Goal: Transaction & Acquisition: Purchase product/service

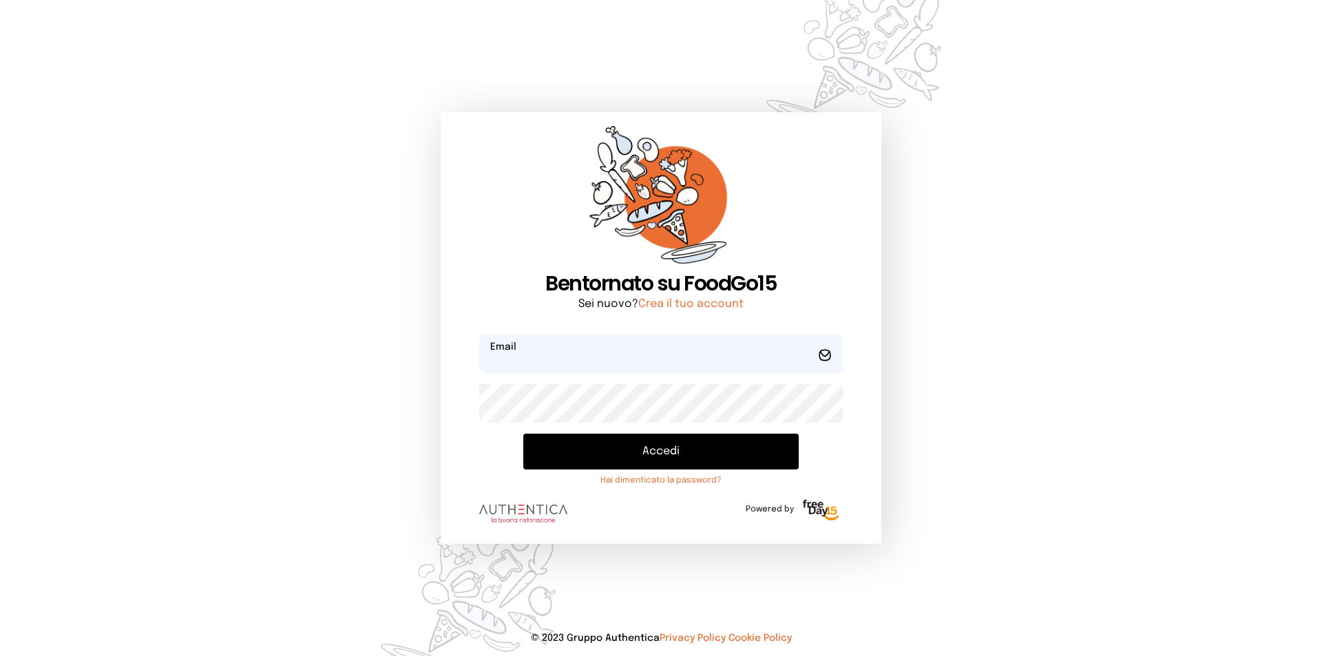
type input "**********"
click at [660, 444] on button "Accedi" at bounding box center [661, 452] width 276 height 36
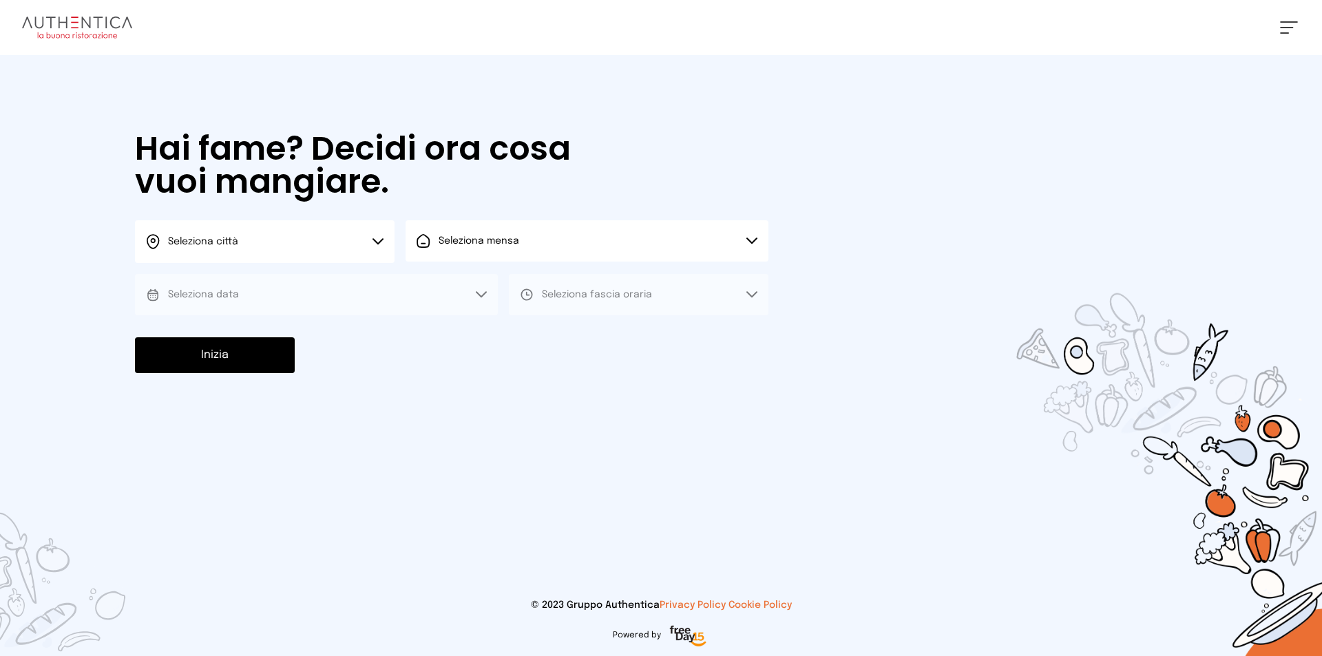
click at [354, 291] on button "Seleziona data" at bounding box center [316, 294] width 363 height 41
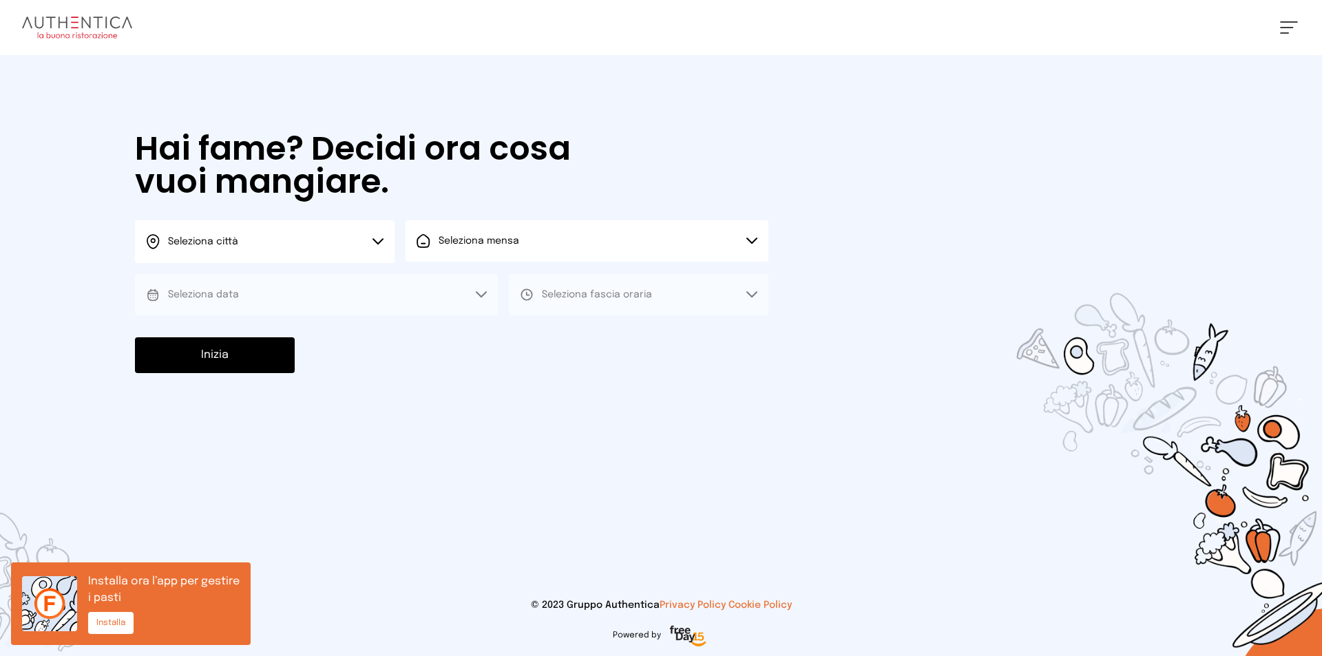
click at [368, 287] on button "Seleziona data" at bounding box center [316, 294] width 363 height 41
click at [530, 236] on button "Seleziona mensa" at bounding box center [587, 240] width 363 height 41
click at [519, 241] on button "Seleziona mensa" at bounding box center [587, 240] width 363 height 41
click at [364, 302] on button "Seleziona data" at bounding box center [316, 294] width 363 height 41
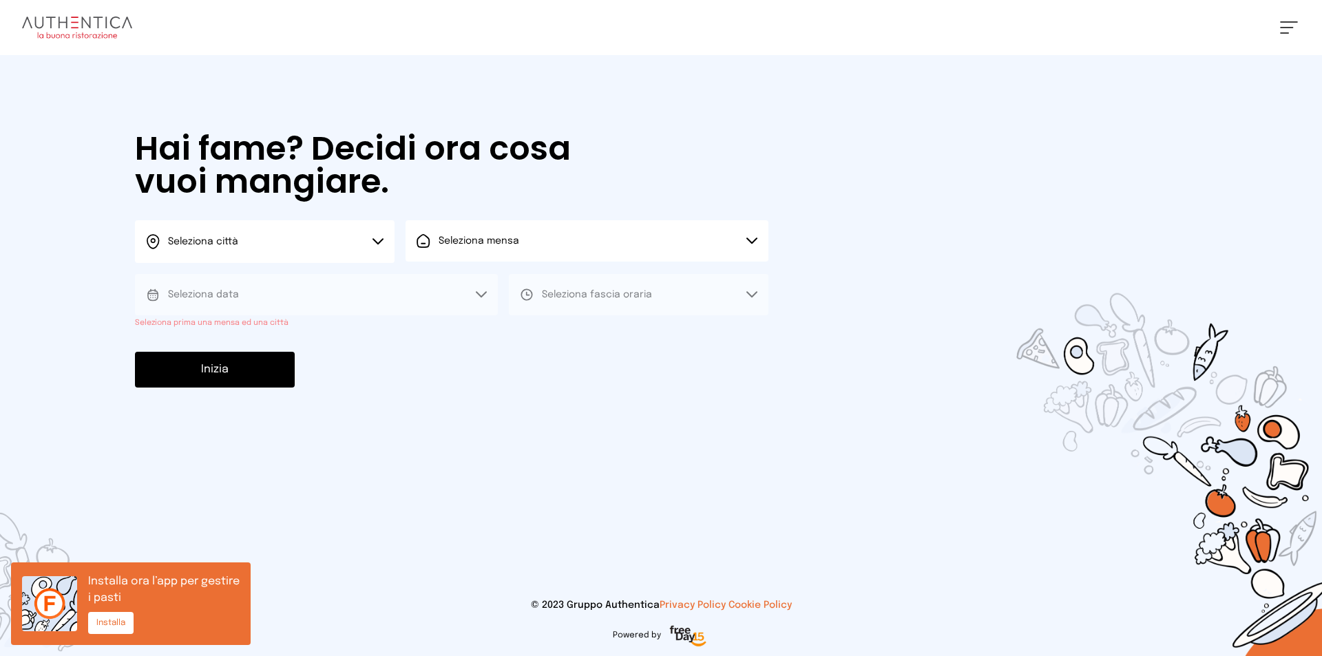
click at [364, 302] on button "Seleziona data" at bounding box center [316, 294] width 363 height 41
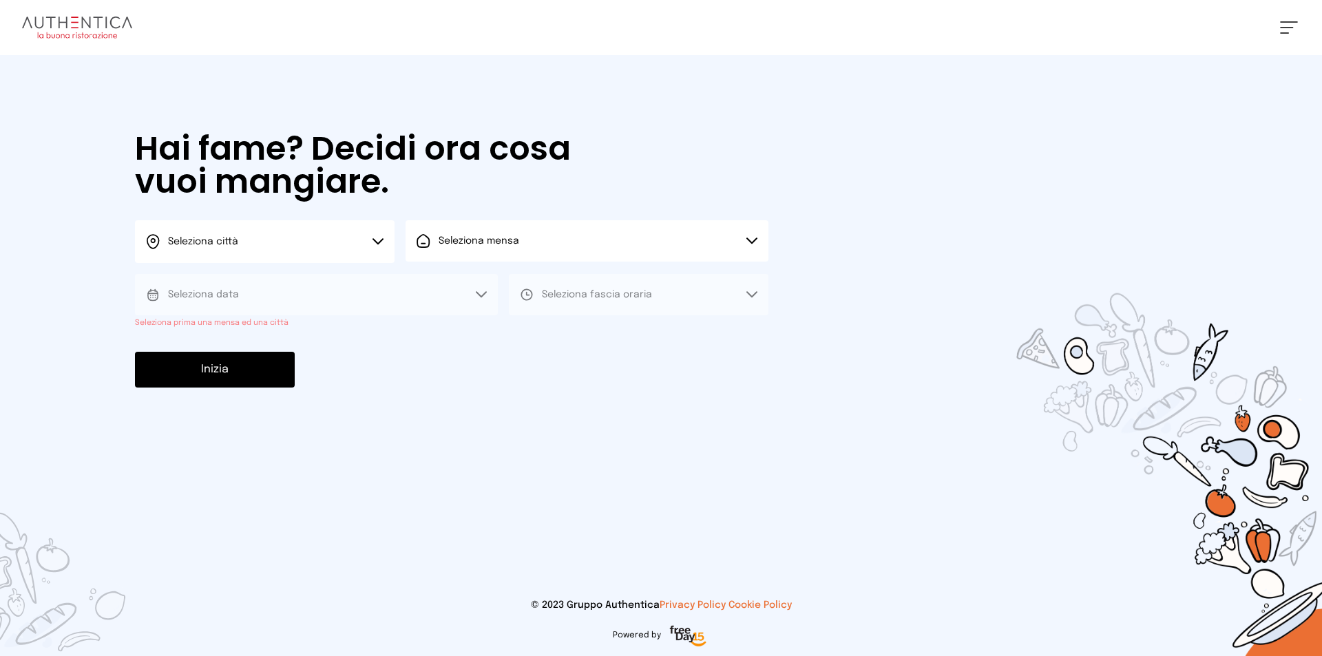
click at [293, 240] on button "Seleziona città" at bounding box center [265, 241] width 260 height 43
click at [283, 280] on li "Terni" at bounding box center [265, 281] width 260 height 37
click at [481, 234] on span "Seleziona mensa" at bounding box center [479, 241] width 81 height 14
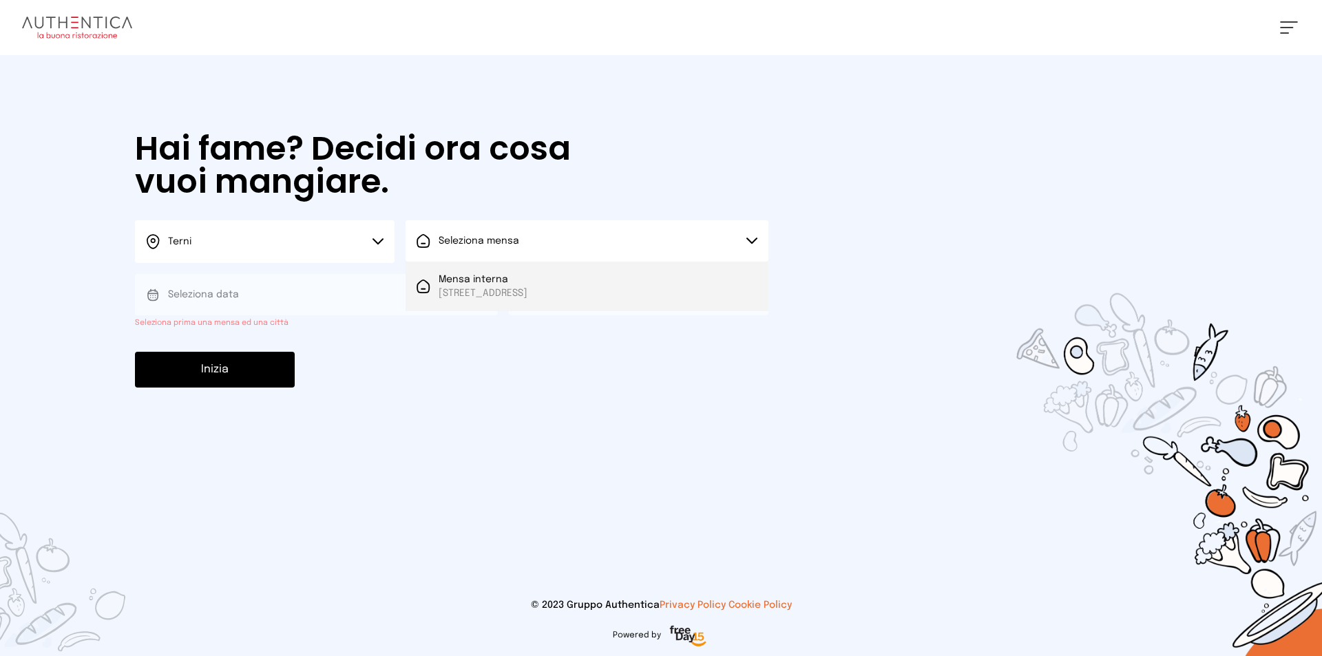
click at [486, 281] on span "Mensa interna" at bounding box center [483, 280] width 89 height 14
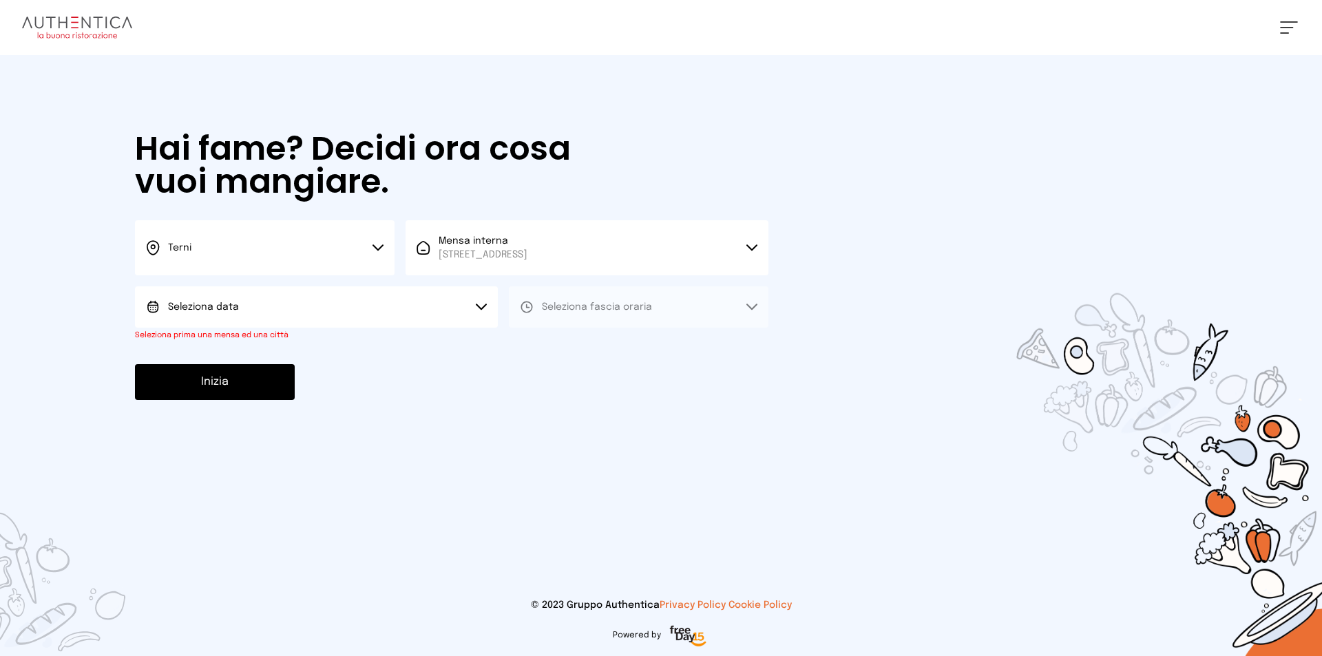
click at [235, 303] on span "Seleziona data" at bounding box center [203, 307] width 71 height 10
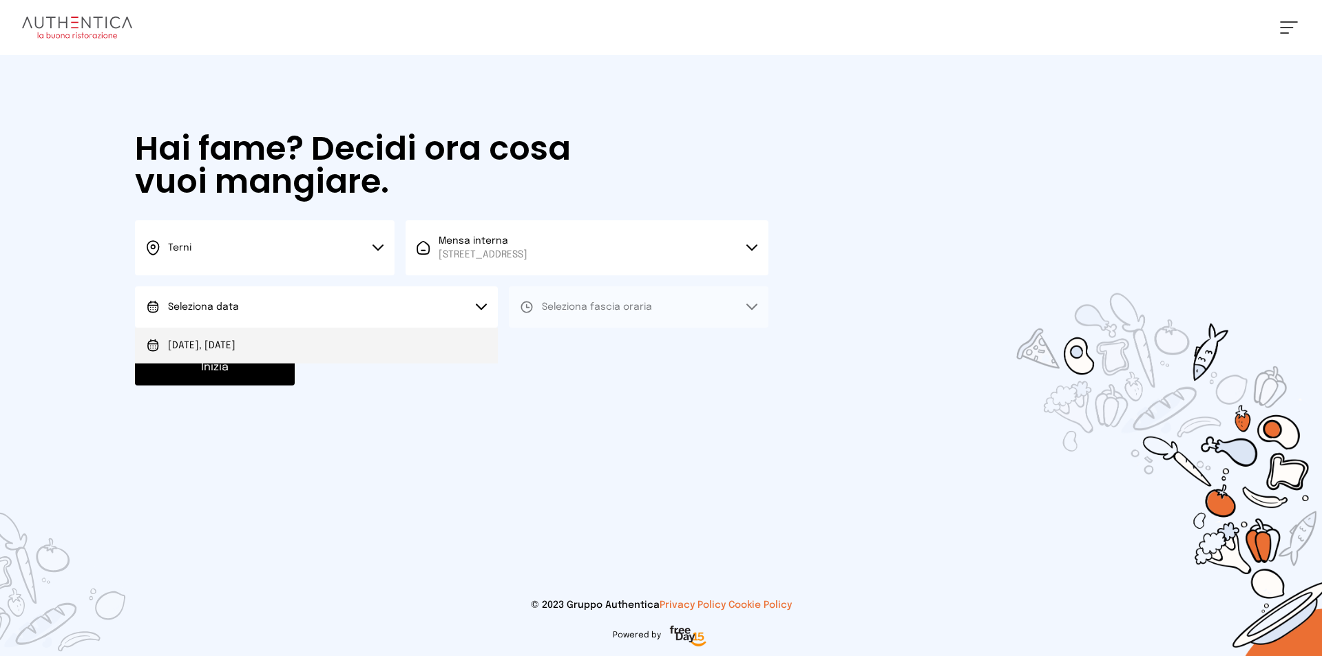
click at [234, 342] on span "[DATE], [DATE]" at bounding box center [202, 346] width 68 height 14
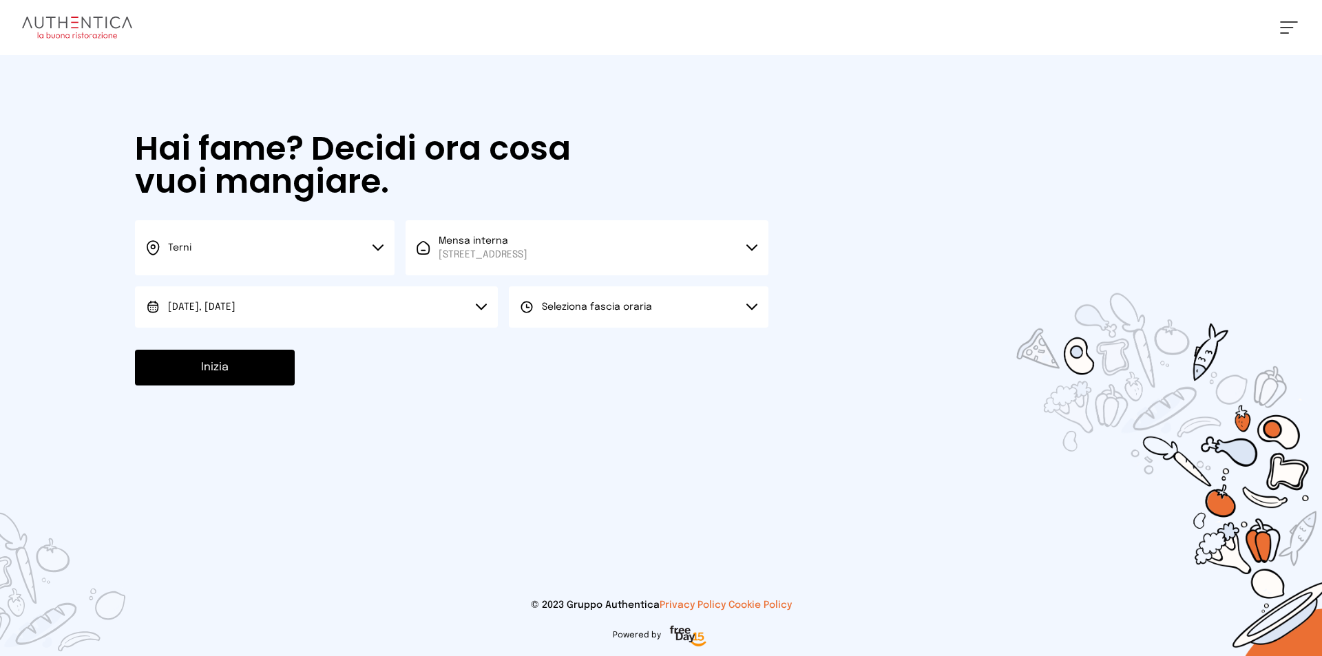
click at [534, 300] on button "Seleziona fascia oraria" at bounding box center [639, 307] width 260 height 41
click at [560, 345] on span "Pranzo" at bounding box center [558, 346] width 33 height 14
click at [237, 363] on button "Inizia" at bounding box center [215, 368] width 160 height 36
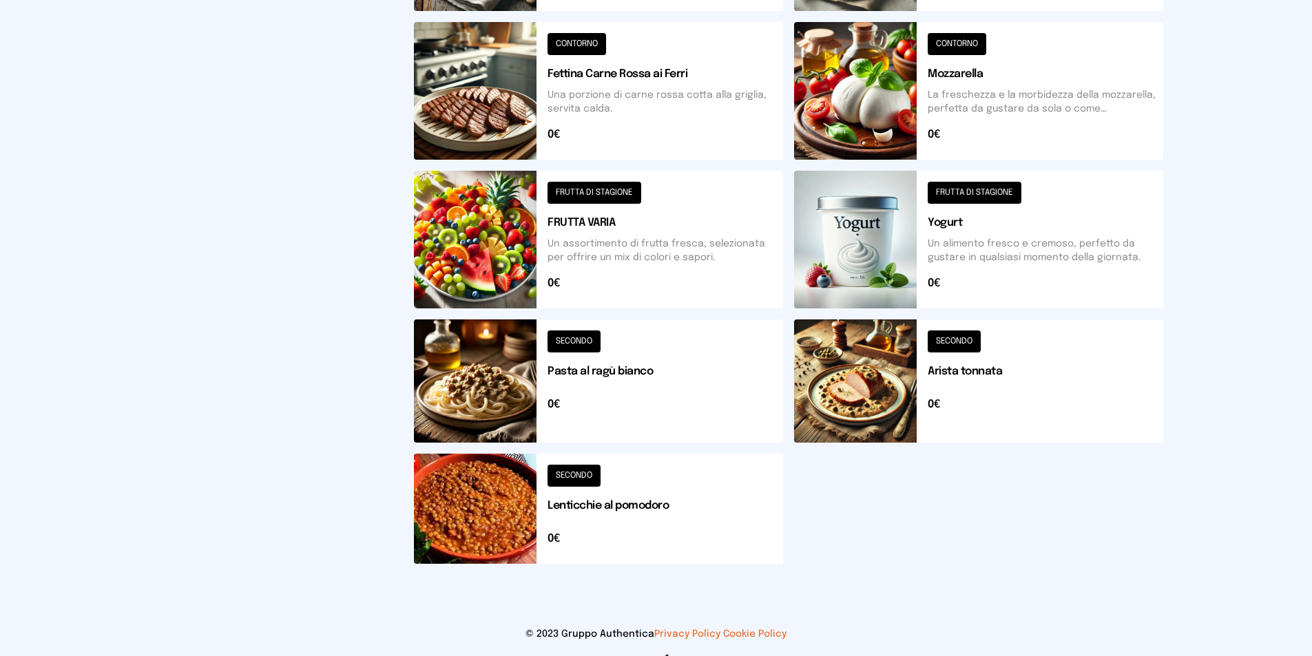
scroll to position [442, 0]
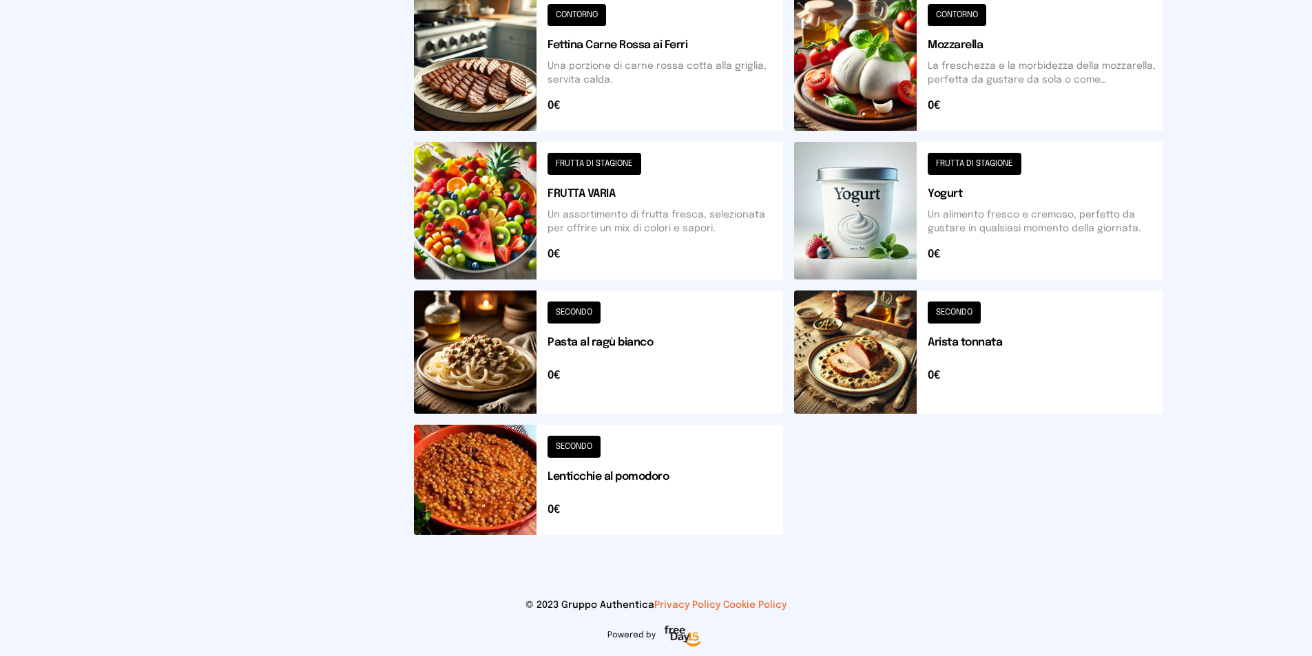
click at [575, 321] on button at bounding box center [598, 352] width 369 height 123
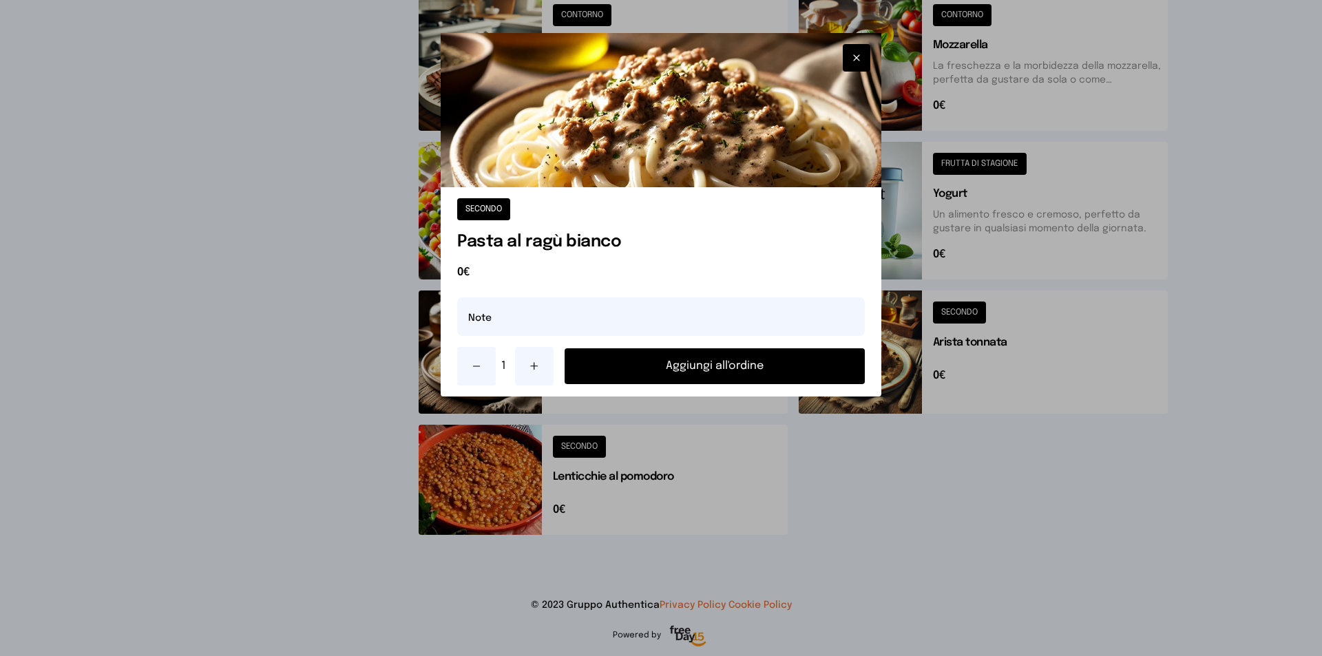
click at [692, 366] on button "Aggiungi all'ordine" at bounding box center [715, 367] width 300 height 36
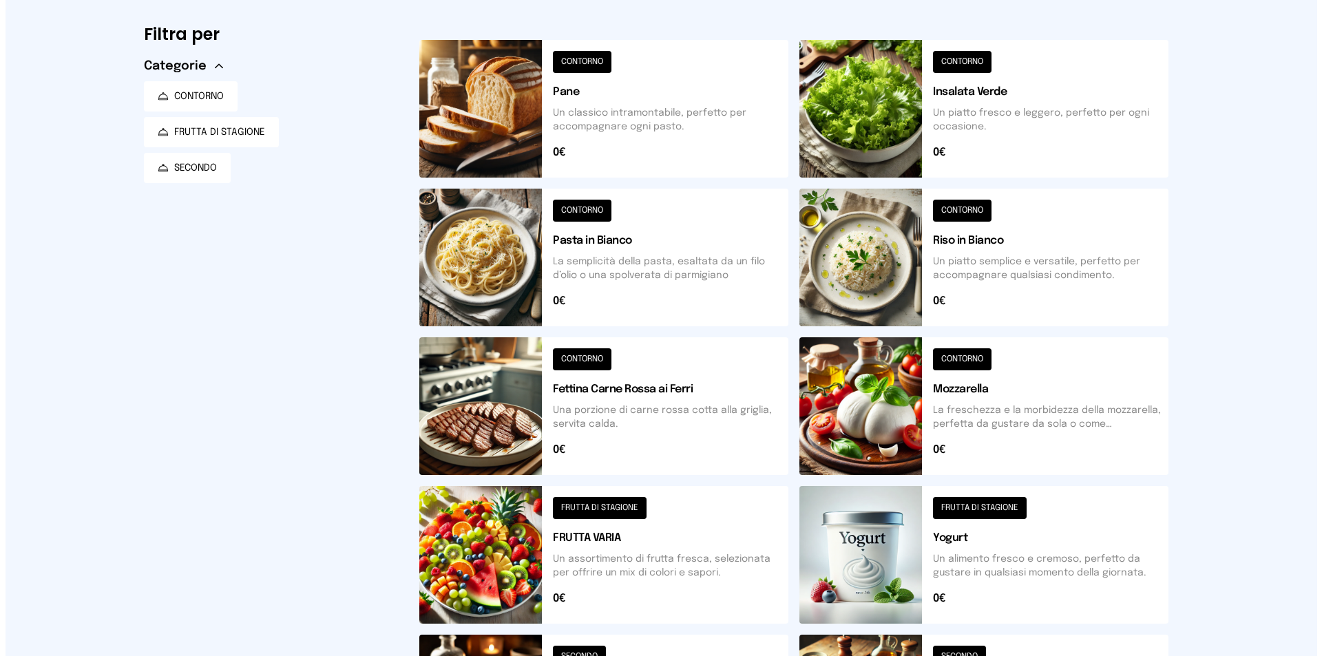
scroll to position [0, 0]
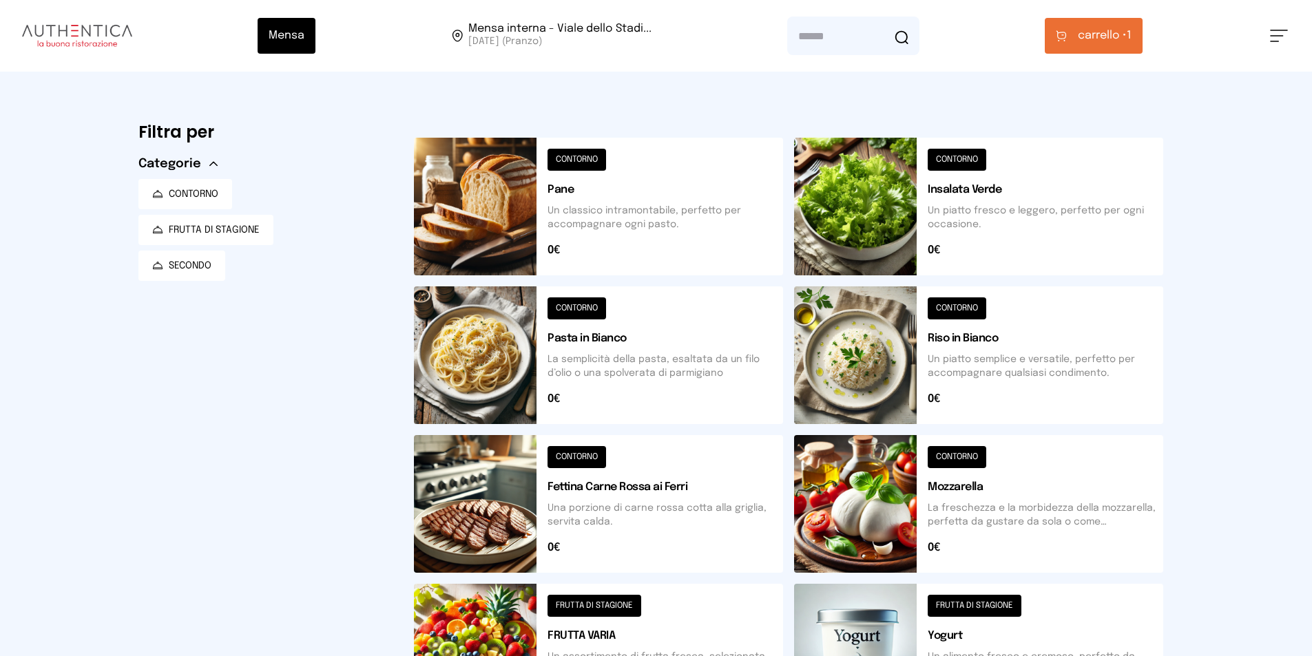
click at [1097, 25] on button "carrello • 1" at bounding box center [1094, 36] width 98 height 36
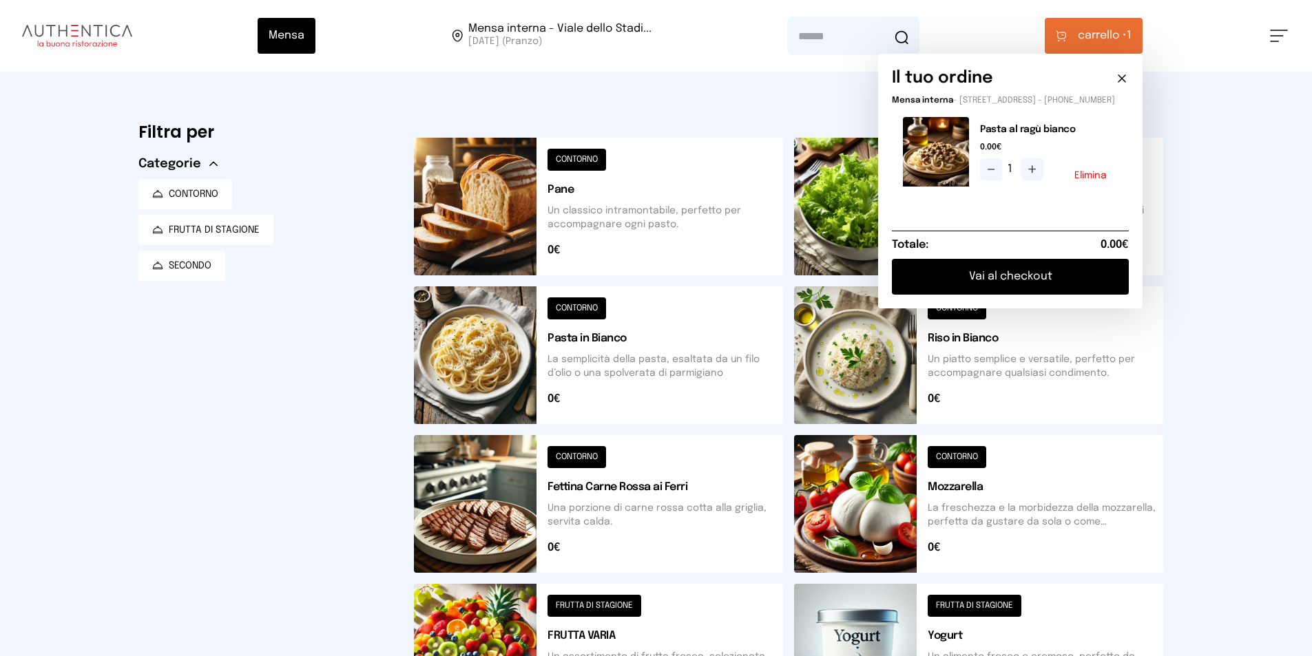
click at [1066, 294] on button "Vai al checkout" at bounding box center [1010, 277] width 237 height 36
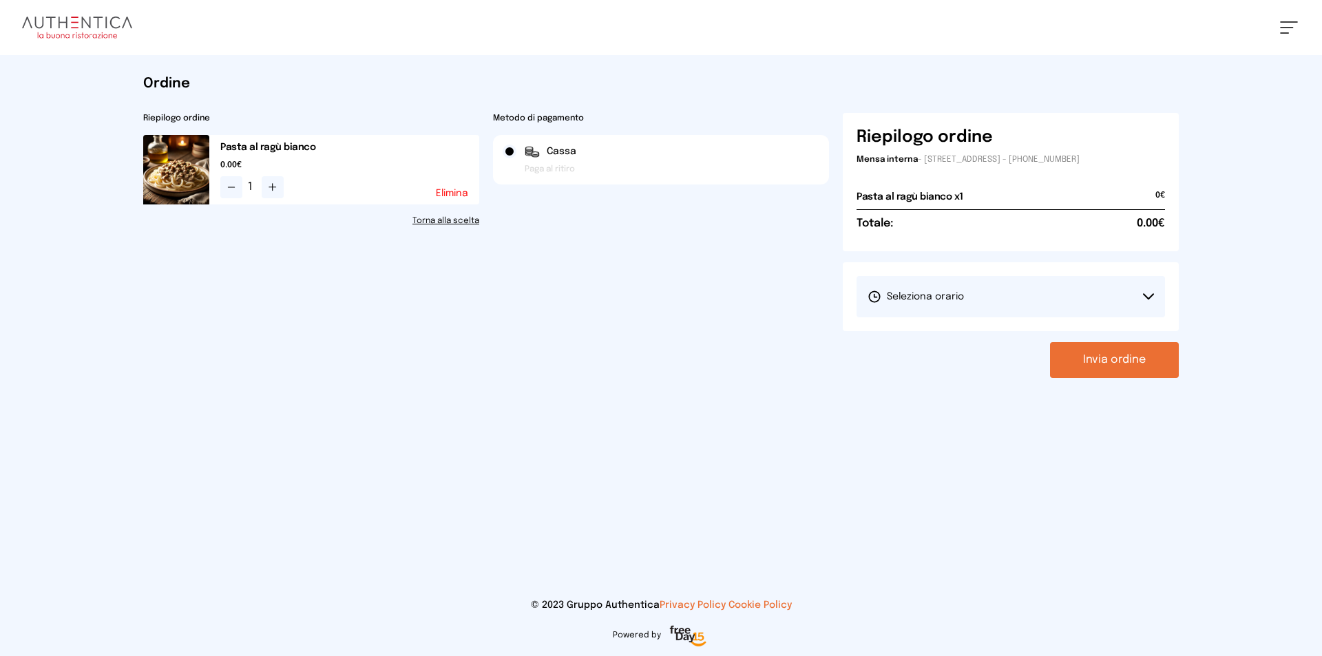
click at [1027, 293] on button "Seleziona orario" at bounding box center [1011, 296] width 309 height 41
click at [1034, 324] on li "1° Turno (13:00 - 15:00)" at bounding box center [1011, 336] width 309 height 36
click at [1152, 369] on button "Invia ordine" at bounding box center [1114, 360] width 129 height 36
